Goal: Information Seeking & Learning: Learn about a topic

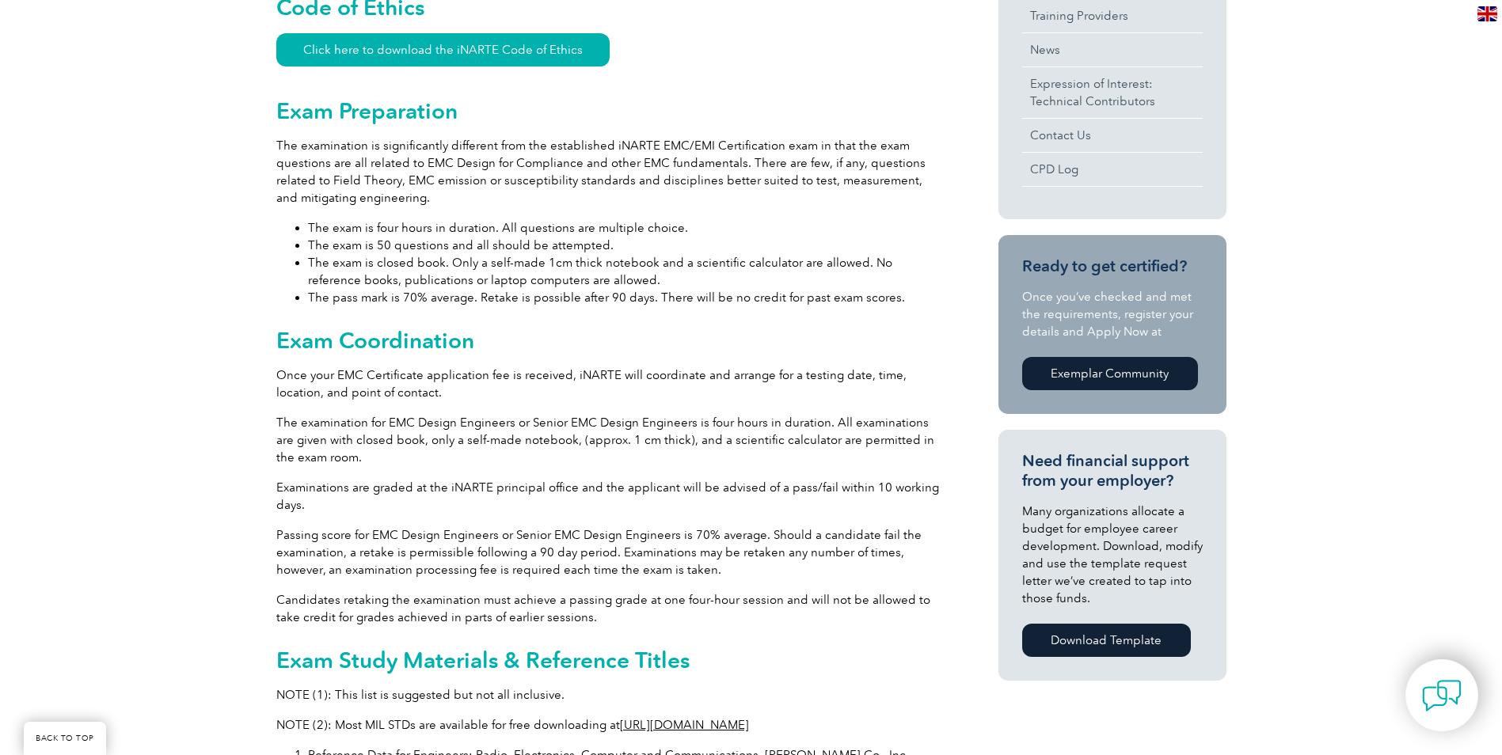
scroll to position [317, 0]
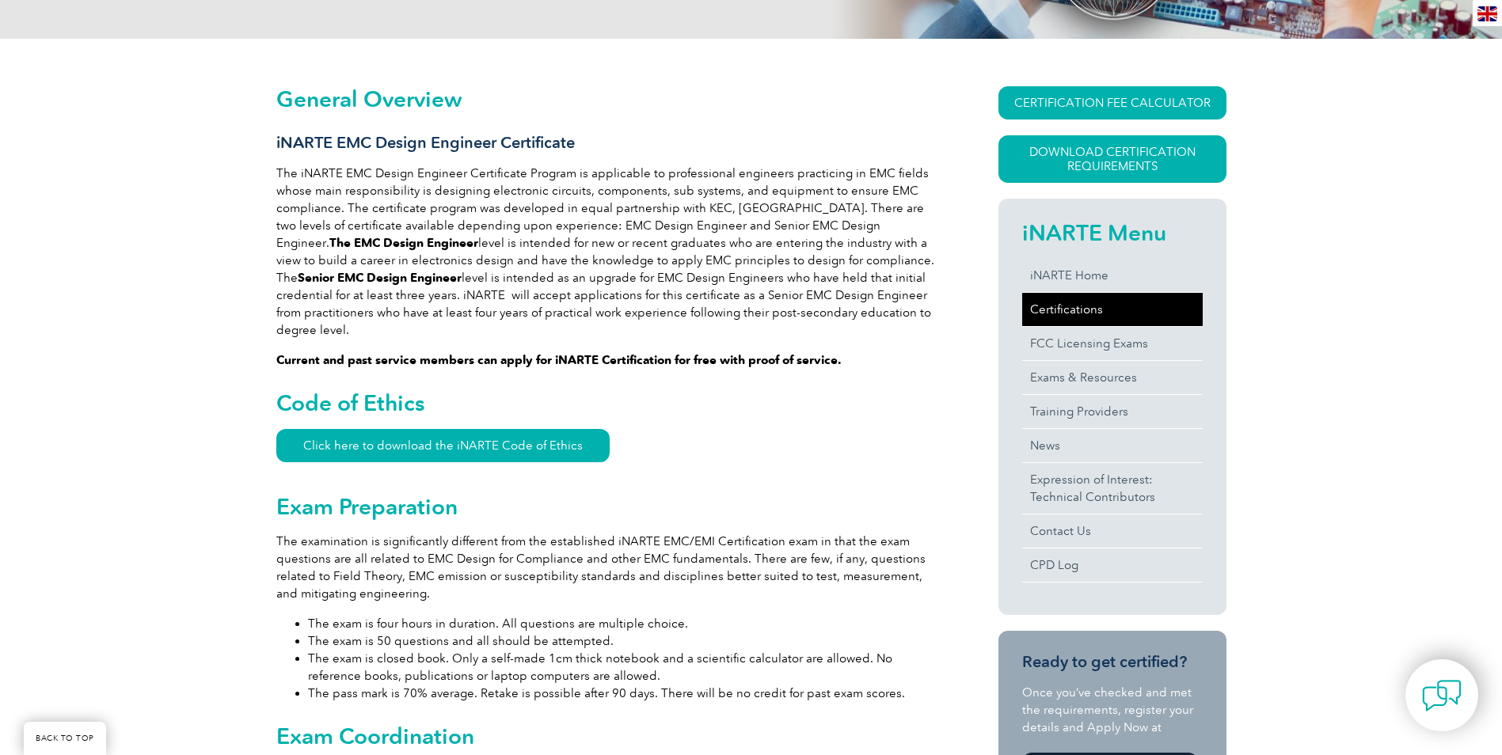
click at [1077, 306] on link "Certifications" at bounding box center [1112, 309] width 180 height 33
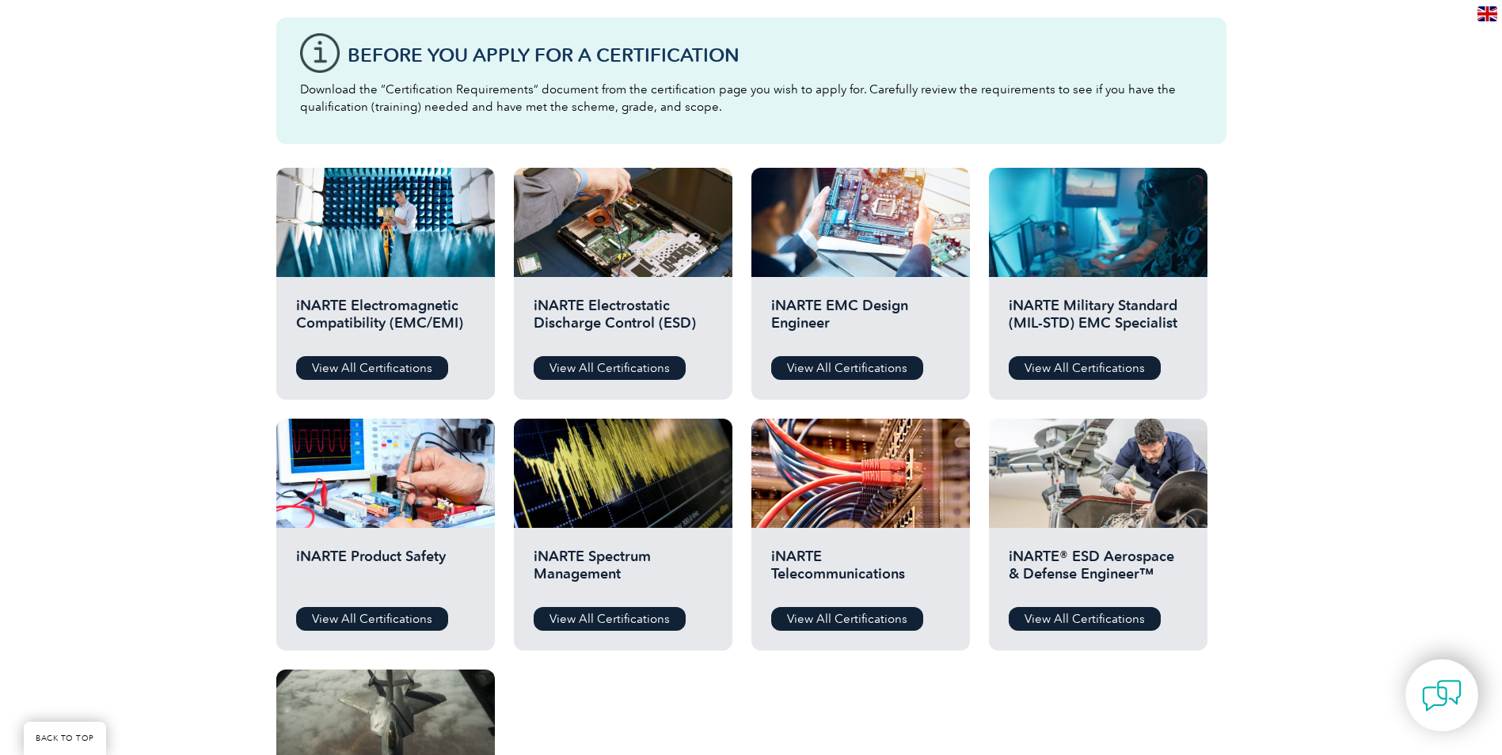
scroll to position [396, 0]
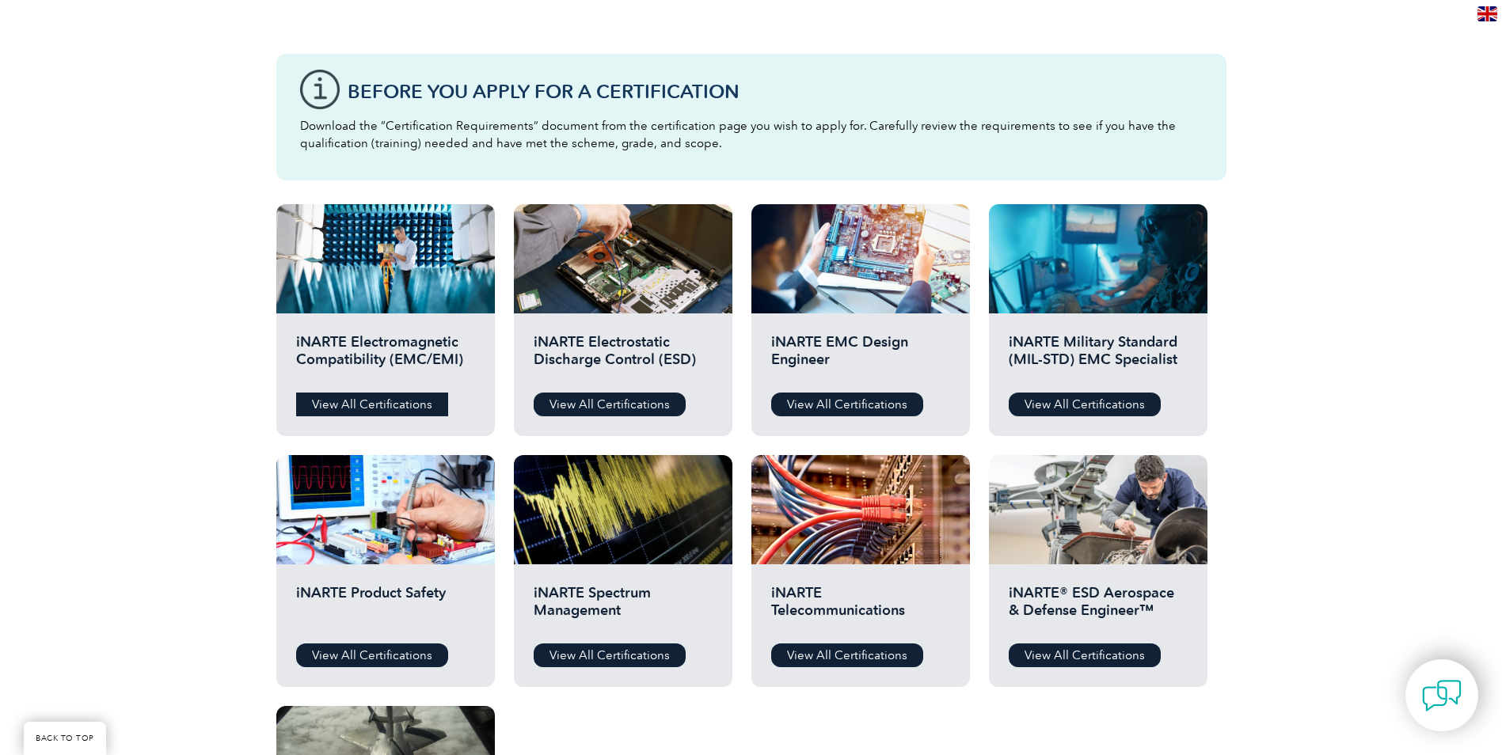
click at [378, 405] on link "View All Certifications" at bounding box center [372, 405] width 152 height 24
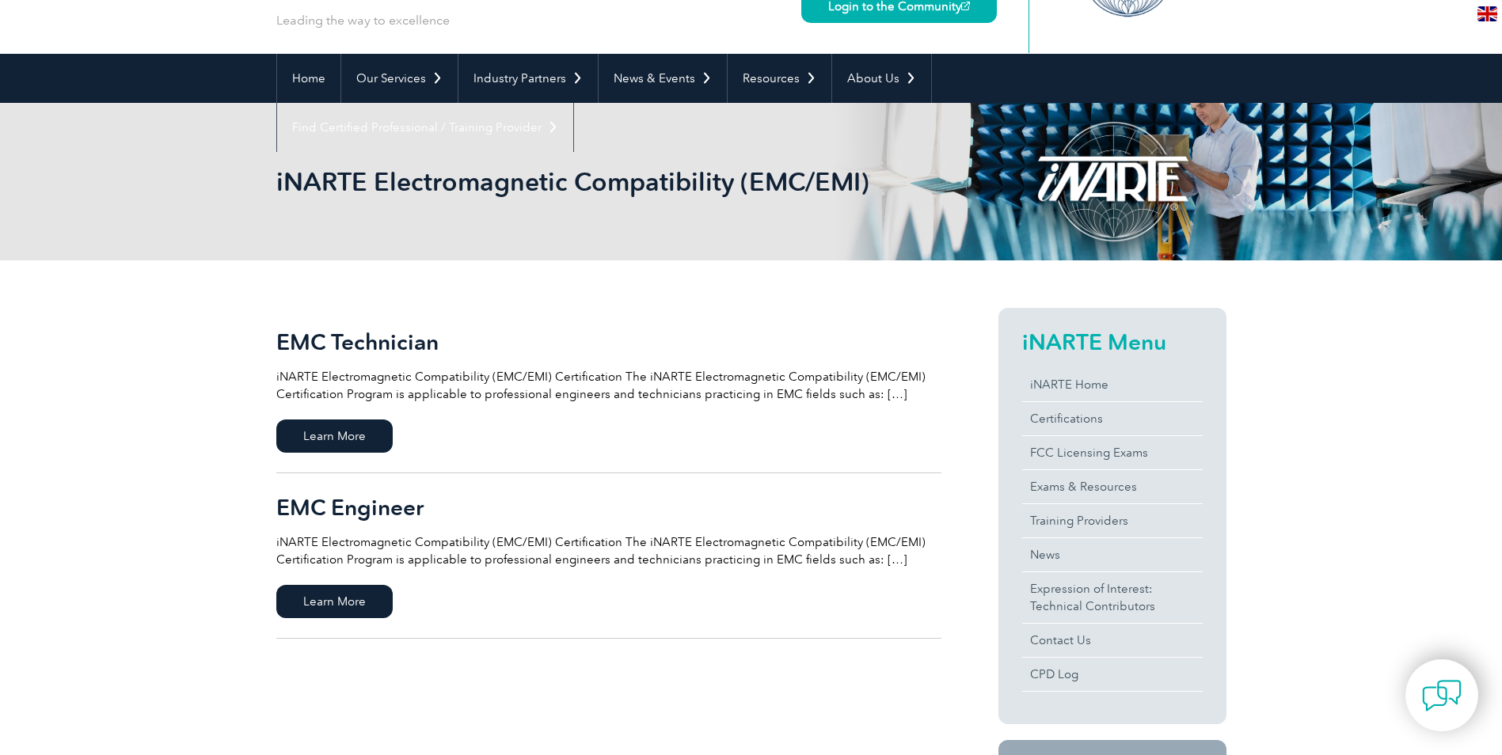
scroll to position [158, 0]
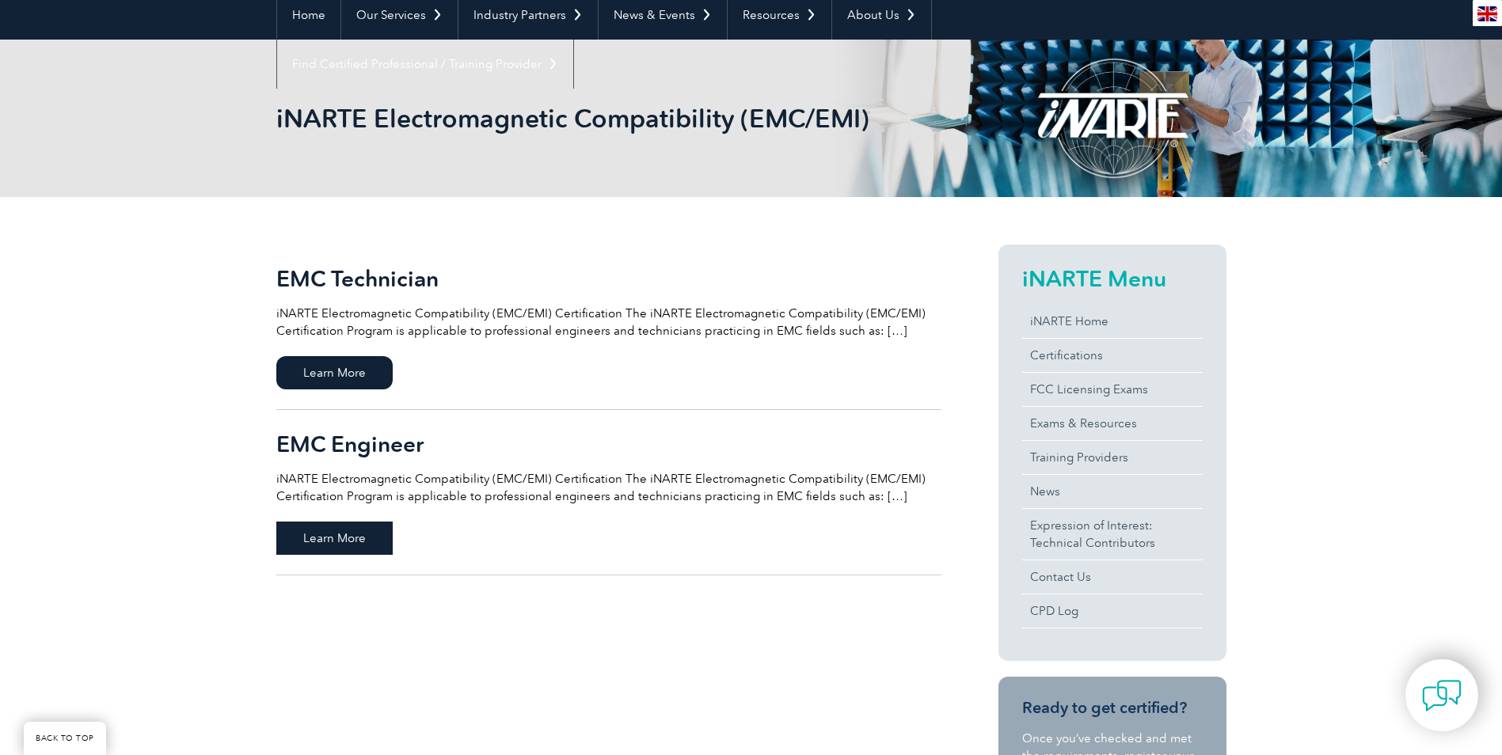
click at [355, 537] on span "Learn More" at bounding box center [334, 538] width 116 height 33
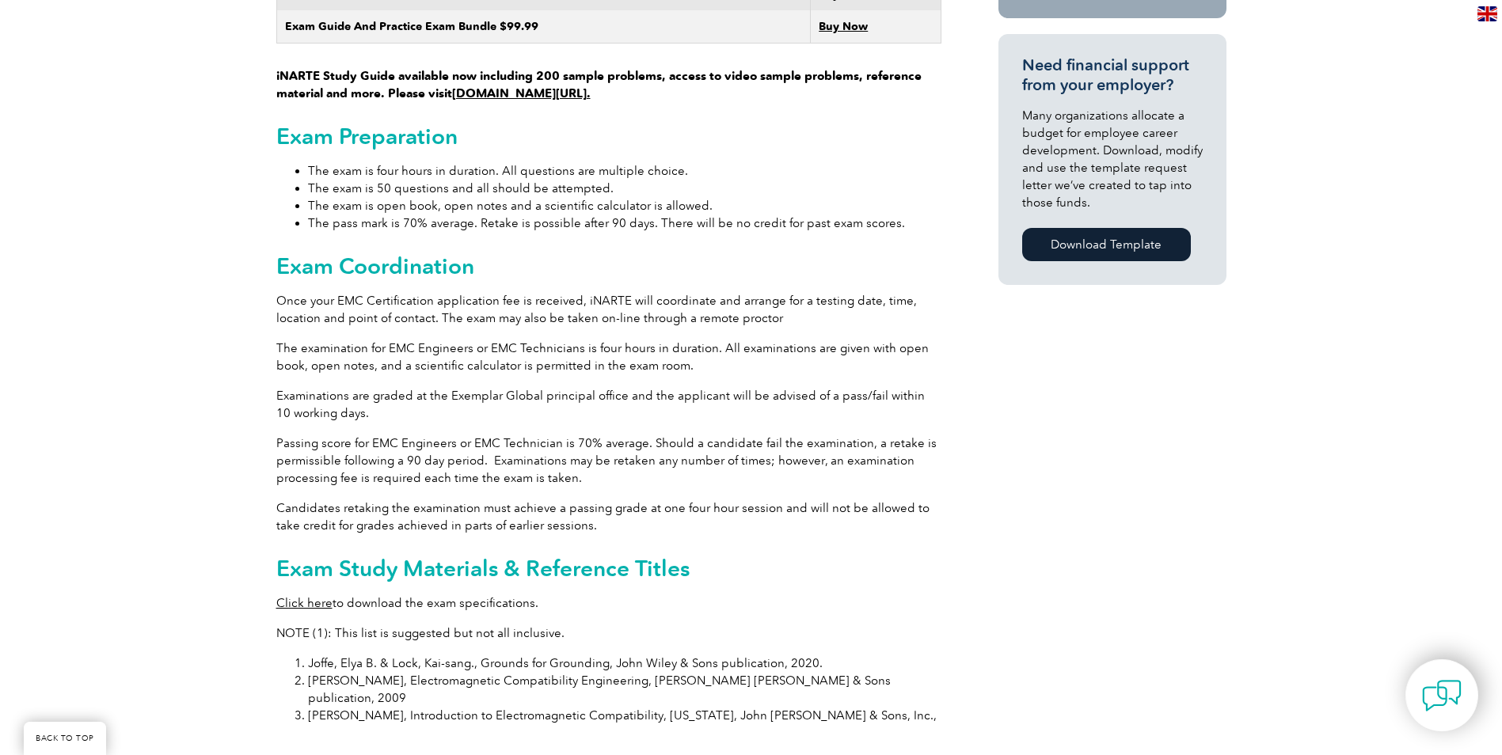
scroll to position [1187, 0]
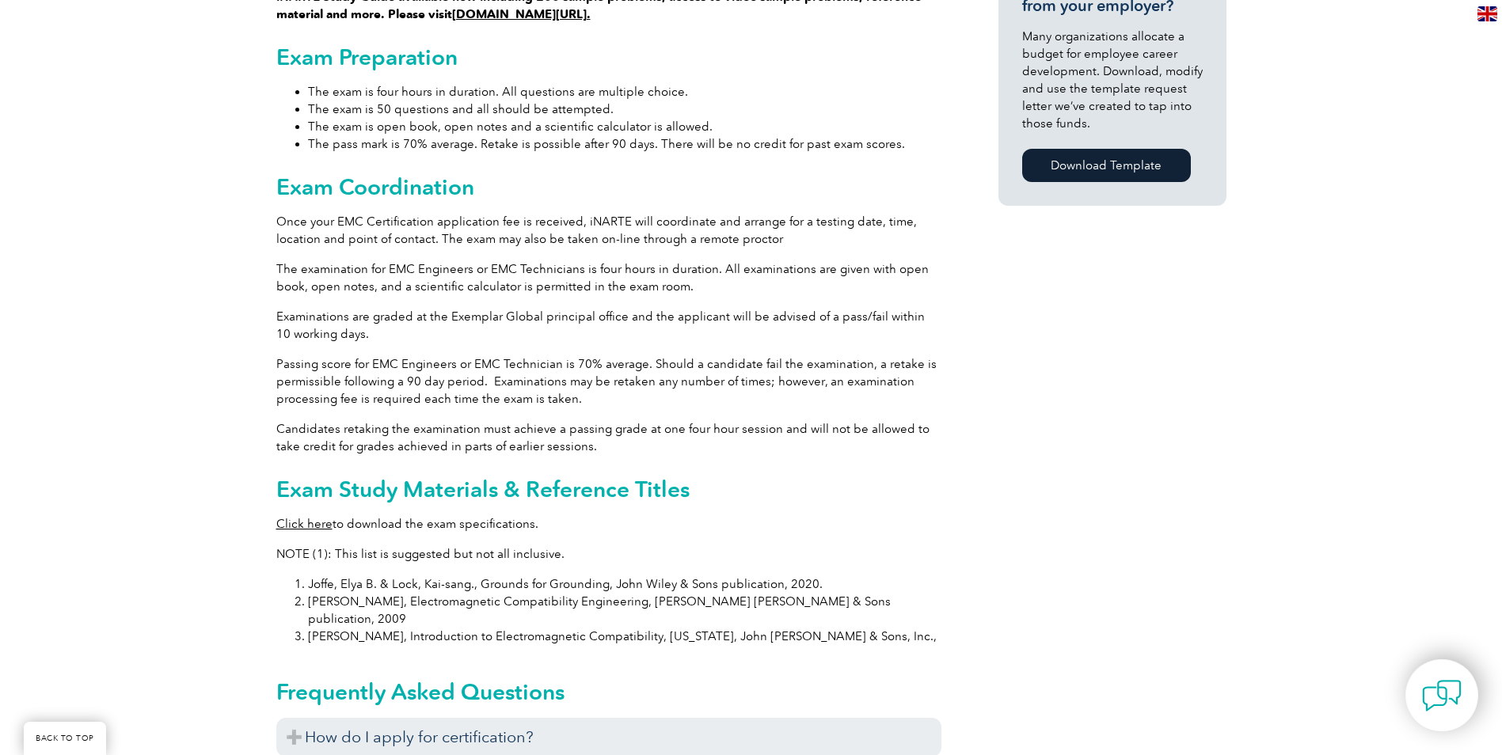
click at [307, 517] on link "Click here" at bounding box center [304, 524] width 56 height 14
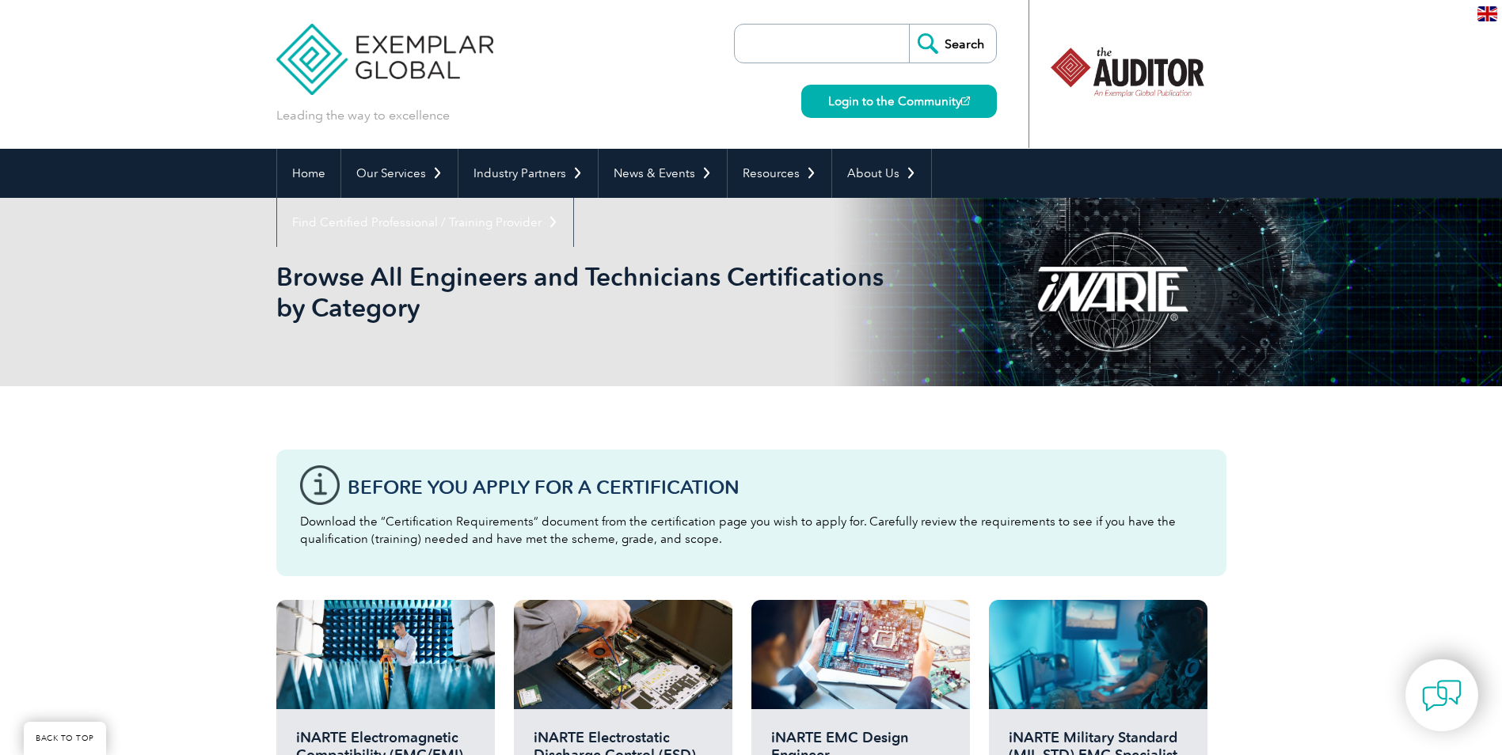
scroll to position [396, 0]
